Goal: Task Accomplishment & Management: Use online tool/utility

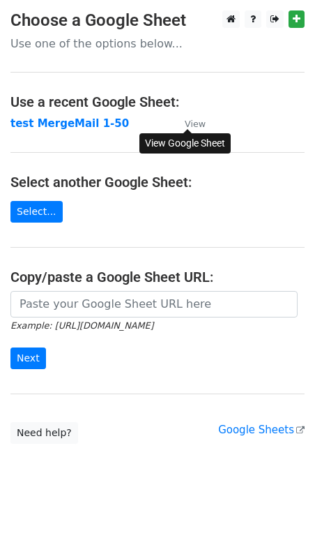
click at [197, 121] on small "View" at bounding box center [195, 124] width 21 height 10
click at [71, 125] on strong "test MergeMail 1-50" at bounding box center [69, 123] width 119 height 13
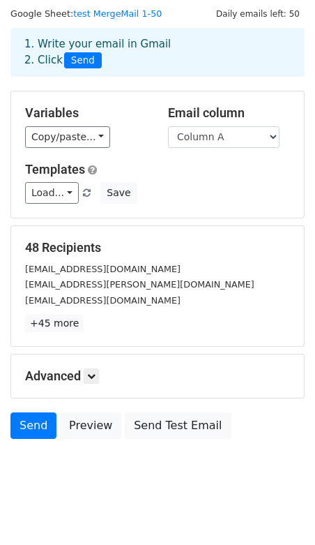
scroll to position [48, 0]
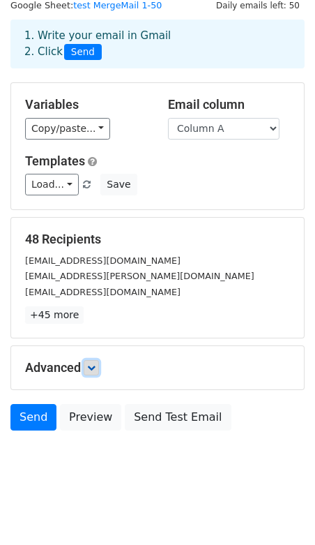
click at [90, 366] on icon at bounding box center [91, 368] width 8 height 8
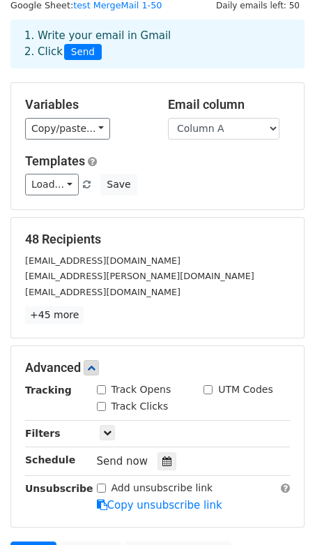
click at [103, 382] on div "Track Opens" at bounding box center [134, 389] width 75 height 15
click at [99, 403] on input "Track Clicks" at bounding box center [101, 406] width 9 height 9
checkbox input "true"
click at [98, 387] on input "Track Opens" at bounding box center [101, 389] width 9 height 9
checkbox input "true"
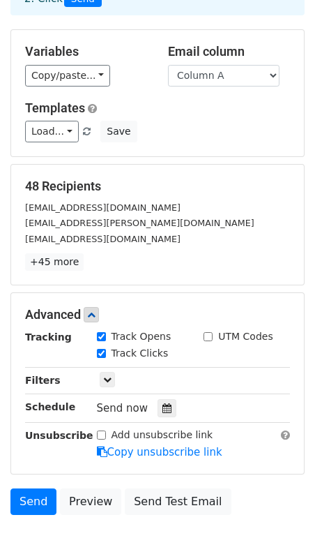
scroll to position [0, 0]
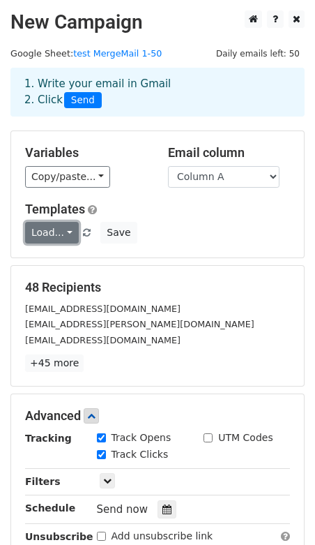
click at [69, 229] on link "Load..." at bounding box center [52, 233] width 54 height 22
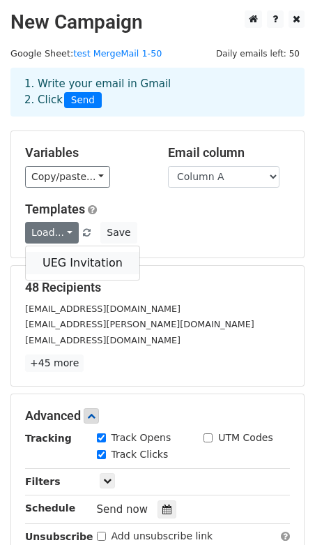
click at [59, 260] on link "UEG Invitation" at bounding box center [83, 263] width 114 height 22
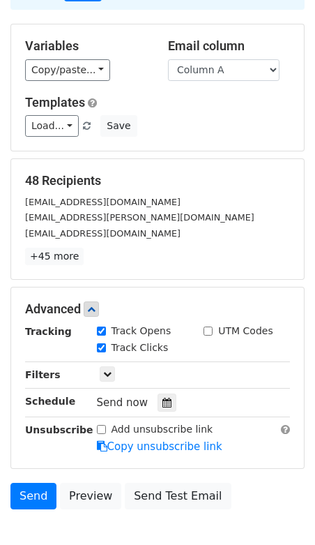
scroll to position [184, 0]
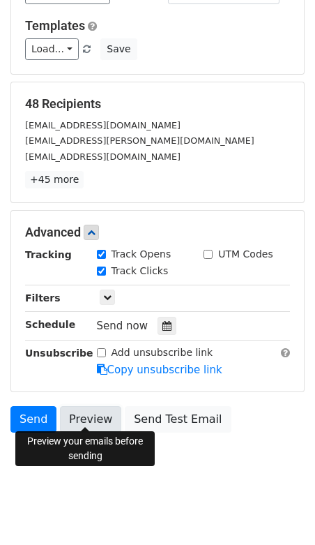
click at [83, 414] on link "Preview" at bounding box center [90, 419] width 61 height 27
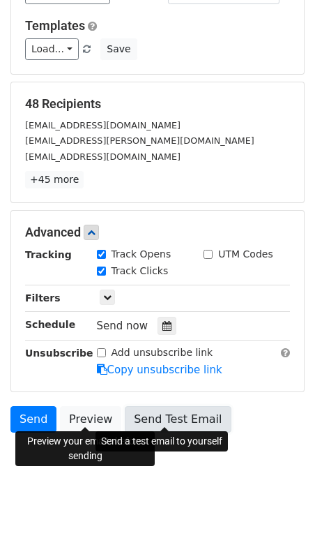
click at [168, 416] on link "Send Test Email" at bounding box center [178, 419] width 106 height 27
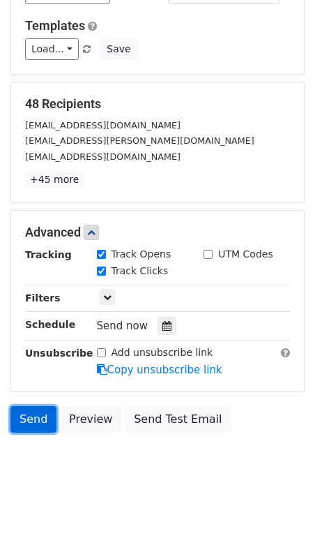
click at [34, 417] on link "Send" at bounding box center [33, 419] width 46 height 27
